Goal: Information Seeking & Learning: Learn about a topic

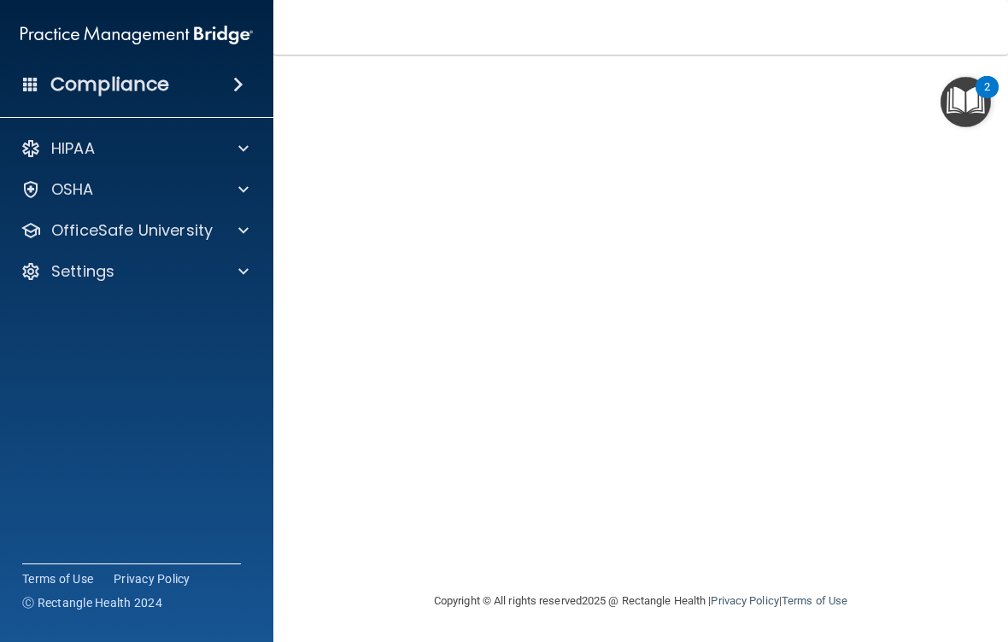
scroll to position [118, 0]
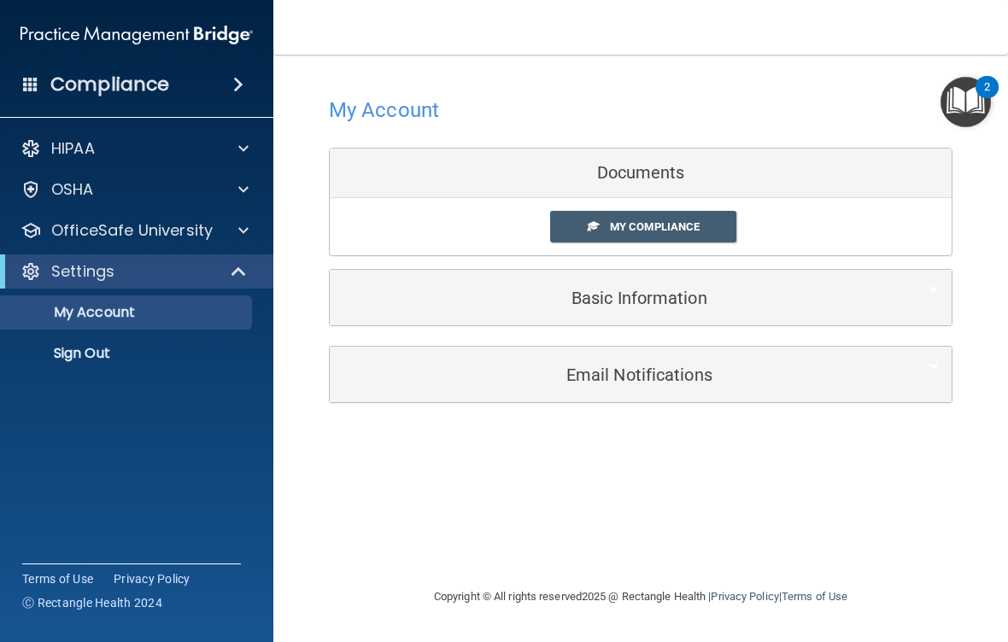
click at [617, 229] on span "My Compliance" at bounding box center [655, 226] width 90 height 13
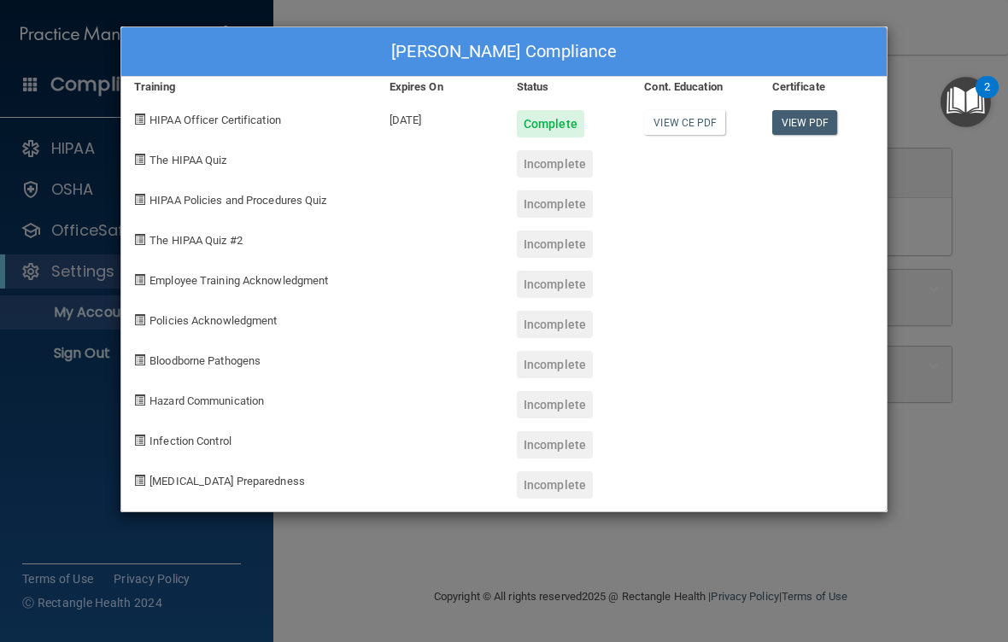
click at [669, 110] on link "View CE PDF" at bounding box center [684, 122] width 81 height 25
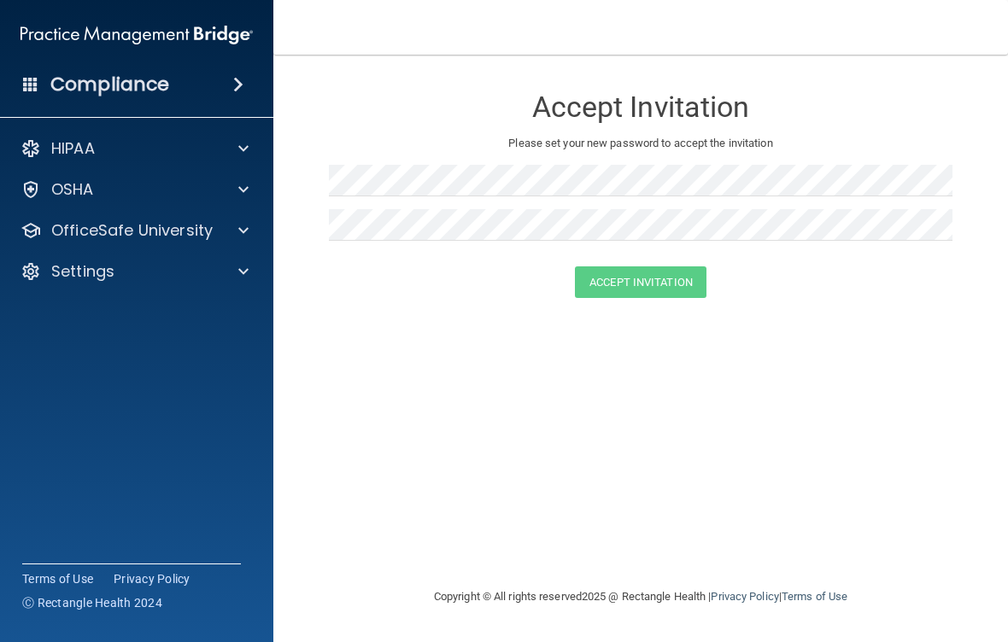
click at [91, 43] on img at bounding box center [137, 35] width 232 height 34
click at [106, 39] on img at bounding box center [137, 35] width 232 height 34
click at [57, 35] on img at bounding box center [137, 35] width 232 height 34
click at [88, 27] on img at bounding box center [137, 35] width 232 height 34
click at [202, 33] on img at bounding box center [137, 35] width 232 height 34
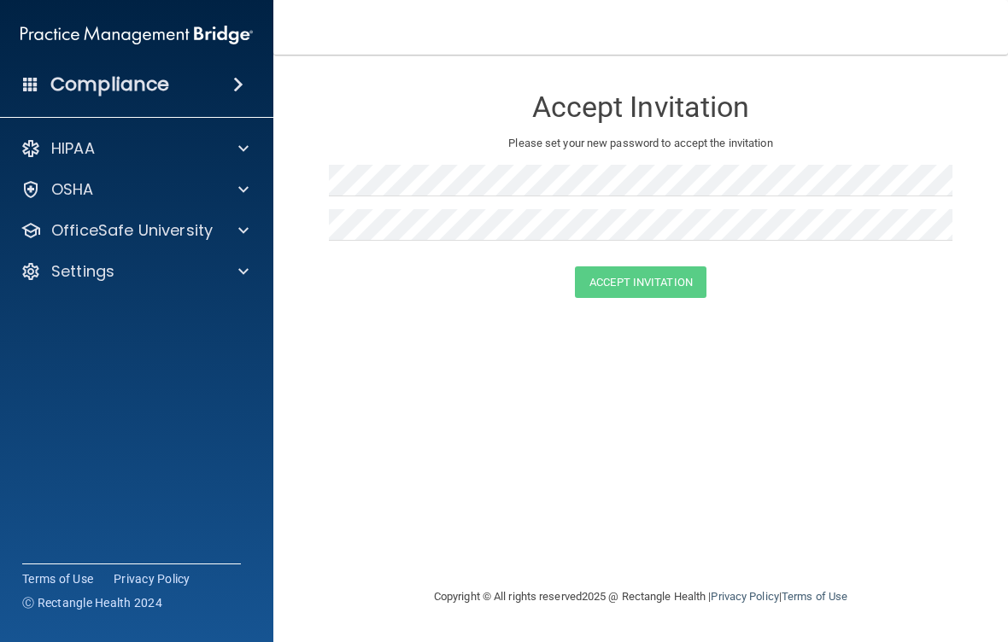
click at [161, 145] on div "HIPAA" at bounding box center [114, 148] width 212 height 21
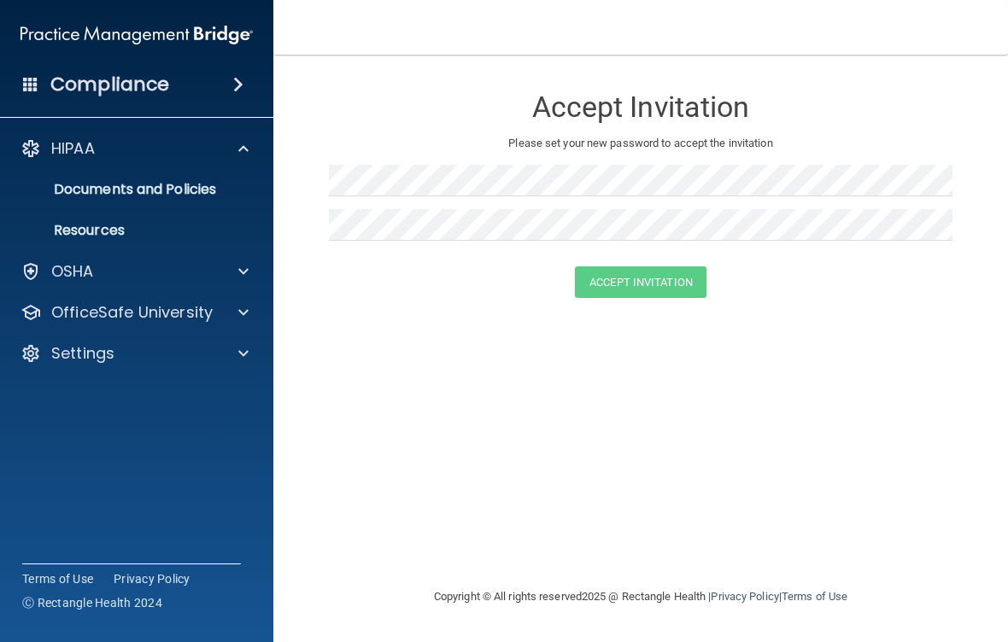
click at [215, 35] on img at bounding box center [137, 35] width 232 height 34
click at [214, 30] on img at bounding box center [137, 35] width 232 height 34
click at [169, 313] on p "OfficeSafe University" at bounding box center [131, 312] width 161 height 21
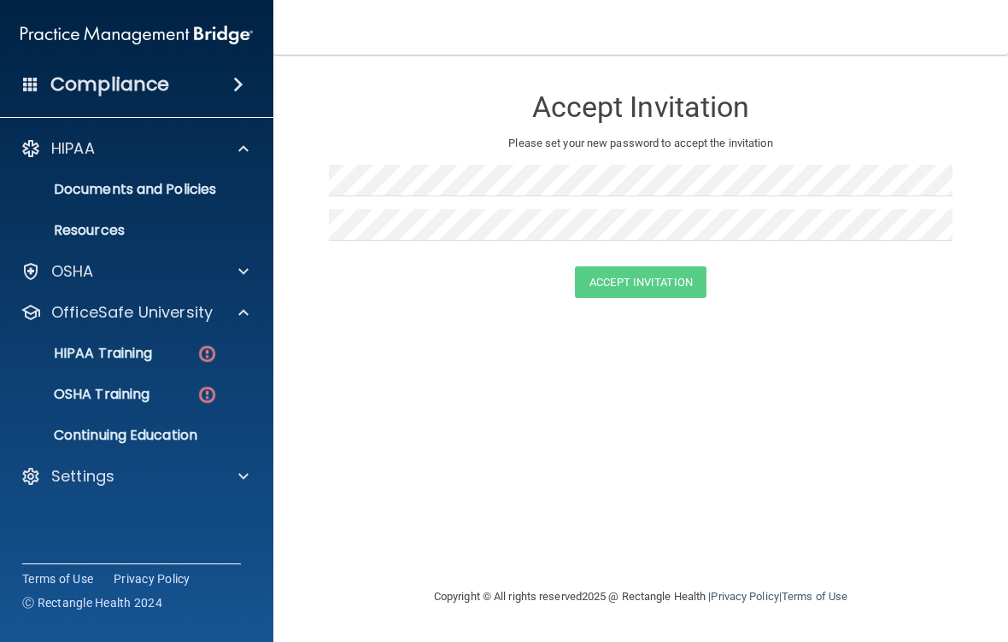
click at [81, 399] on p "OSHA Training" at bounding box center [80, 394] width 138 height 17
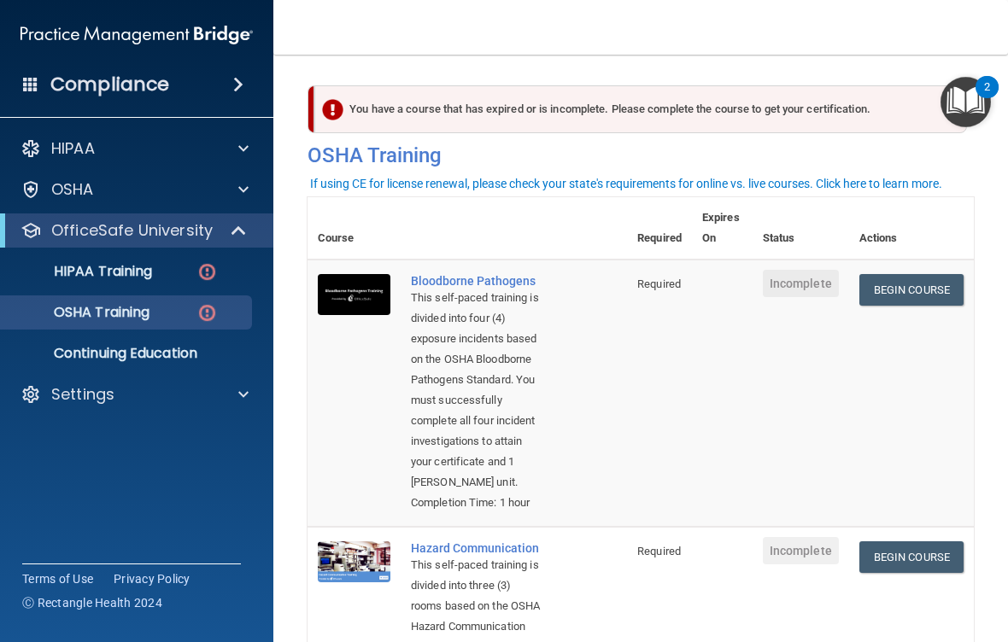
click at [906, 296] on link "Begin Course" at bounding box center [911, 290] width 104 height 32
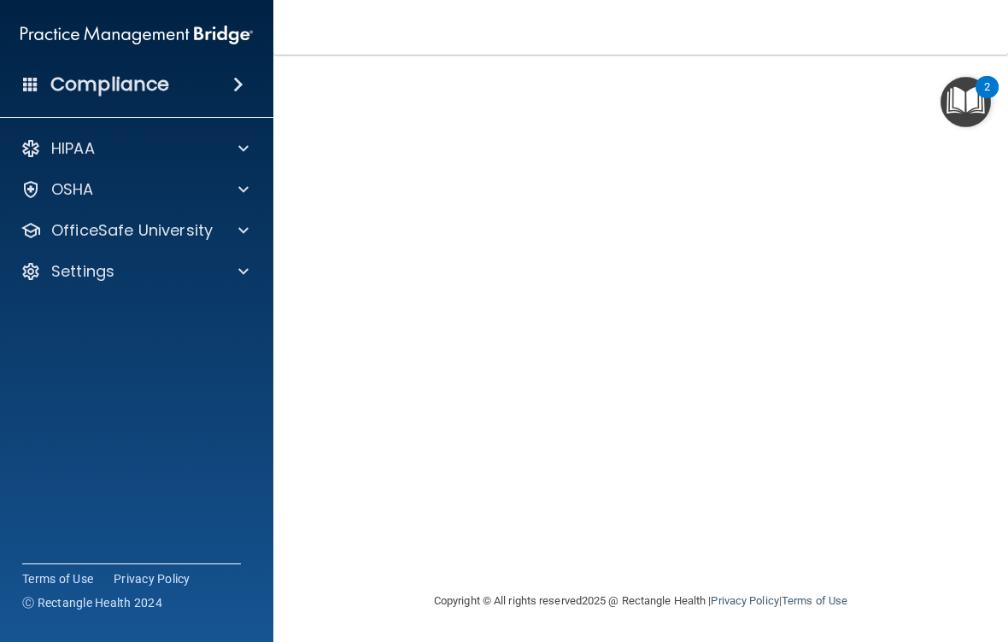
scroll to position [88, 0]
